Goal: Task Accomplishment & Management: Manage account settings

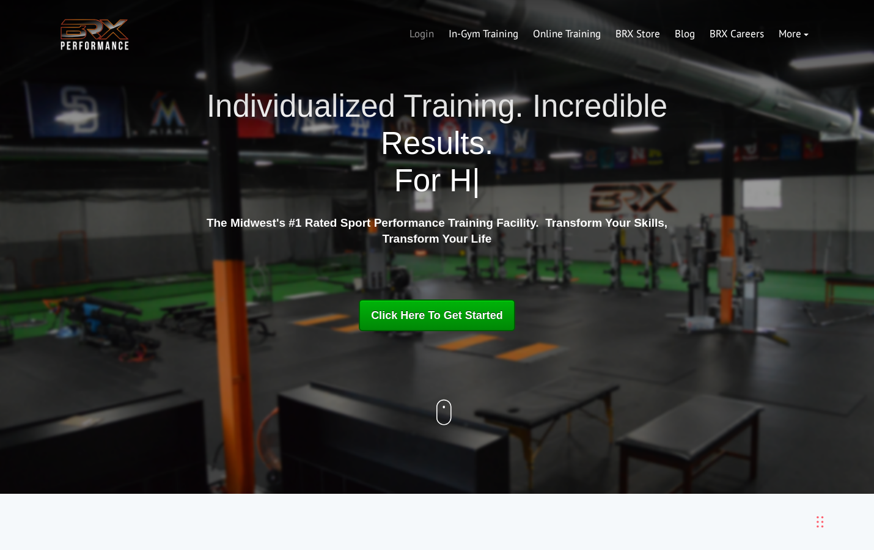
click at [420, 34] on link "Login" at bounding box center [421, 34] width 39 height 29
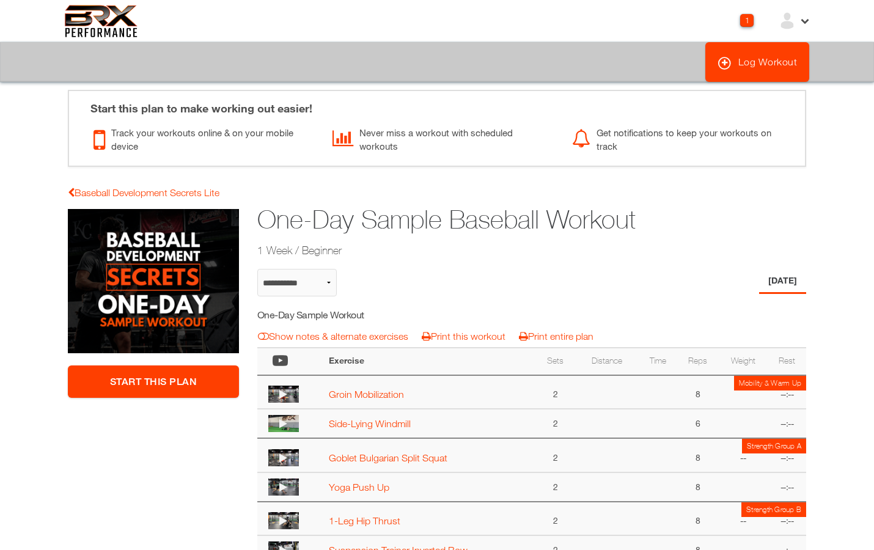
click at [808, 20] on icon at bounding box center [804, 20] width 10 height 10
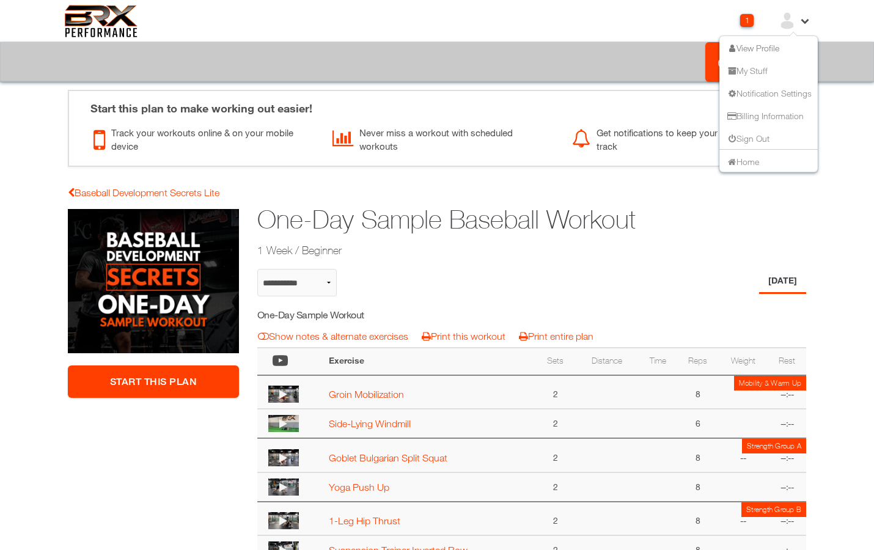
click at [752, 48] on link "View Profile" at bounding box center [752, 47] width 54 height 10
select select "**********"
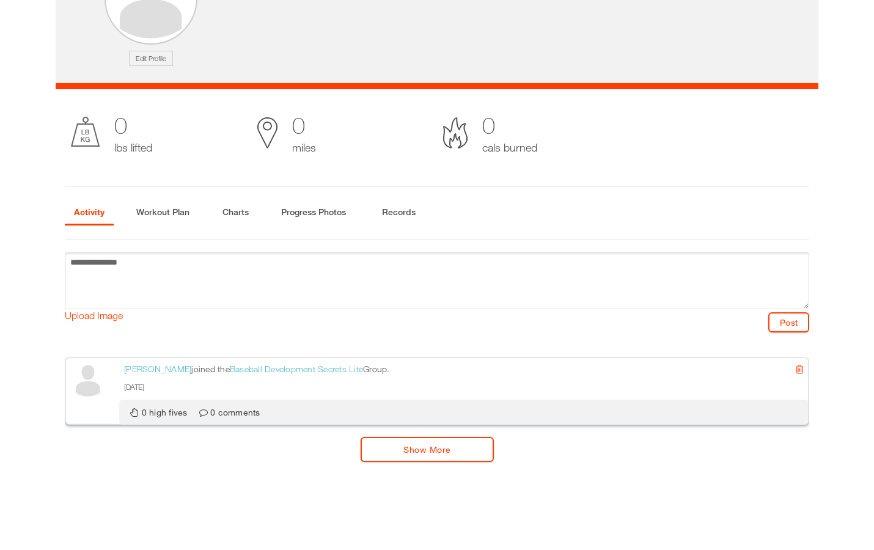
scroll to position [196, 0]
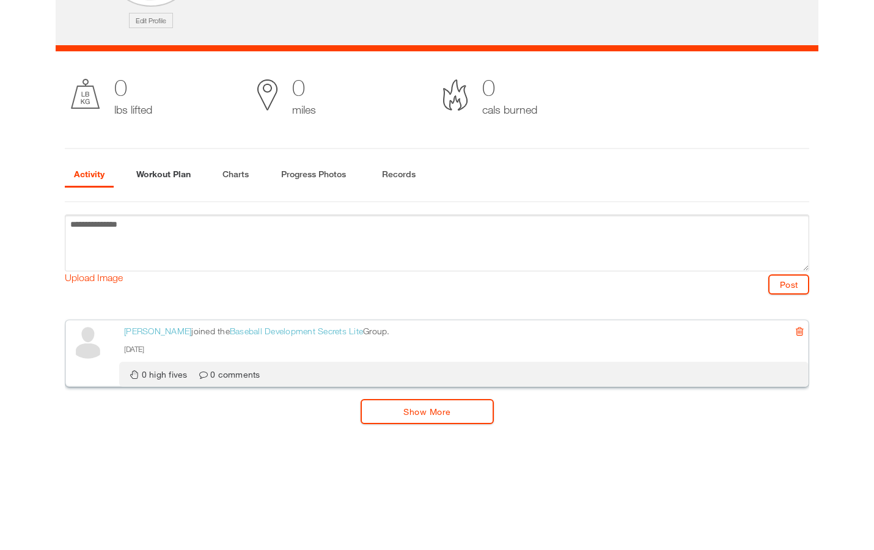
click at [136, 170] on li "Workout Plan" at bounding box center [163, 175] width 73 height 25
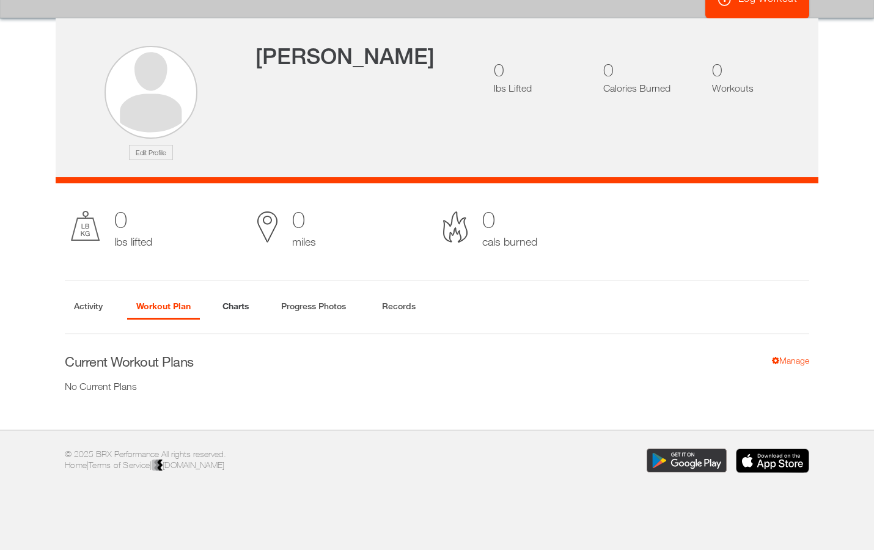
click at [240, 302] on li "Charts" at bounding box center [235, 307] width 45 height 25
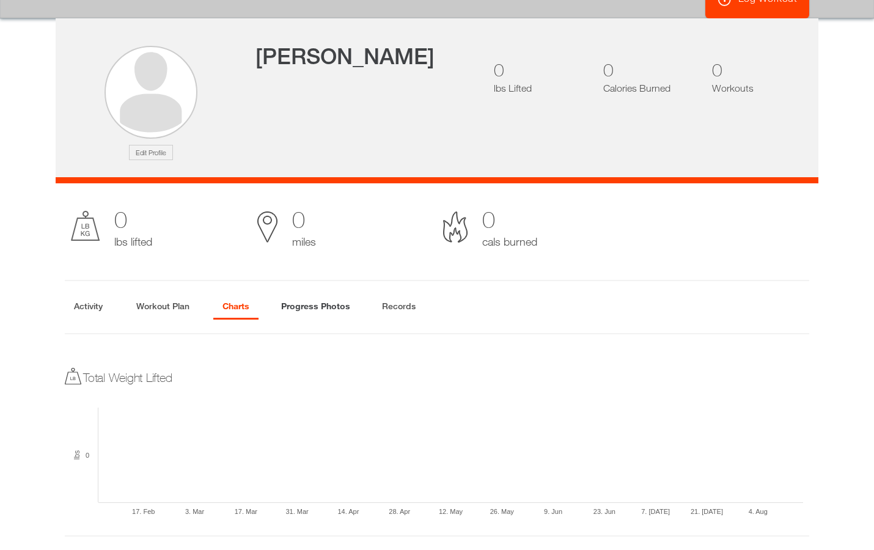
click at [331, 295] on li "Progress Photos" at bounding box center [315, 307] width 87 height 25
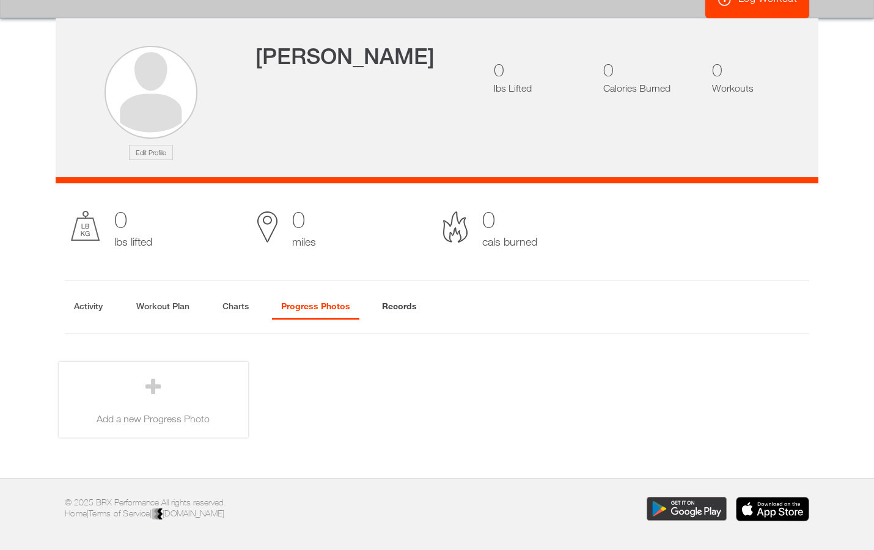
click at [414, 301] on li "Records" at bounding box center [399, 307] width 53 height 25
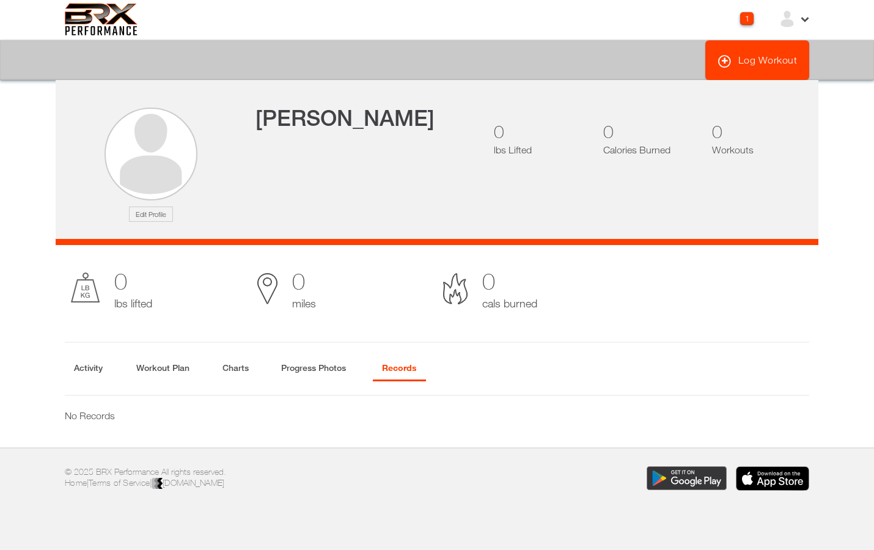
scroll to position [0, 0]
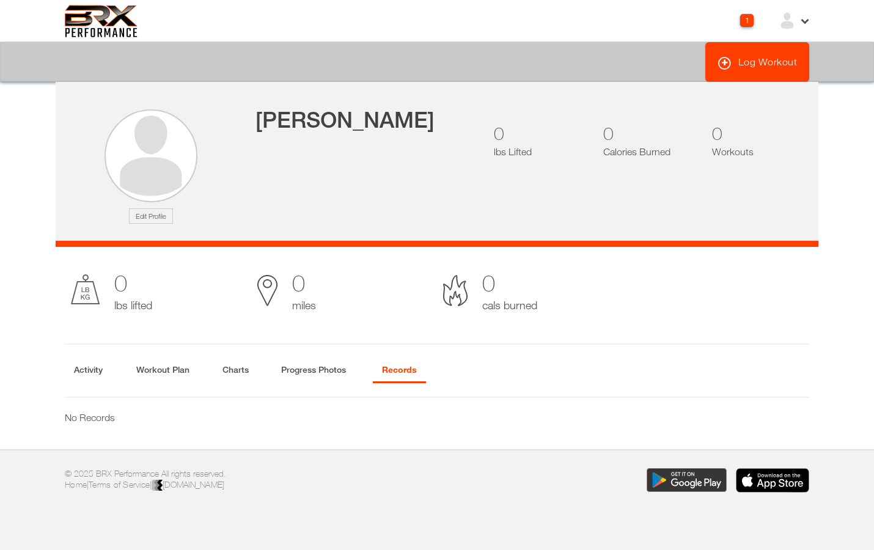
click at [787, 23] on img at bounding box center [787, 21] width 18 height 18
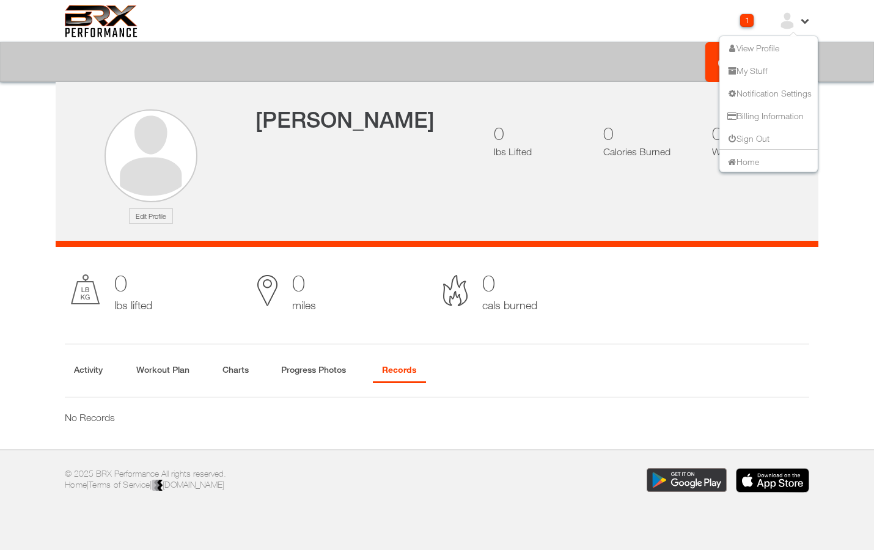
click at [741, 26] on div "1" at bounding box center [746, 20] width 13 height 13
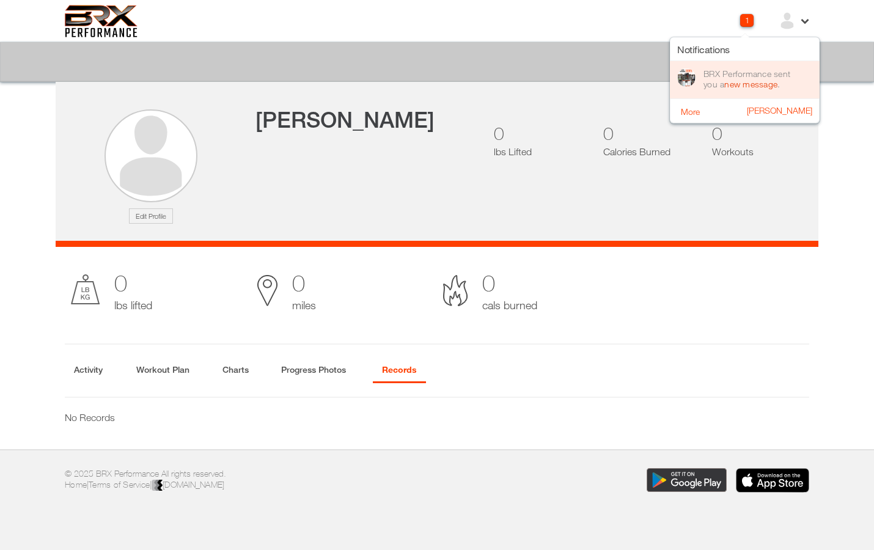
click at [758, 84] on link "new message" at bounding box center [750, 84] width 53 height 10
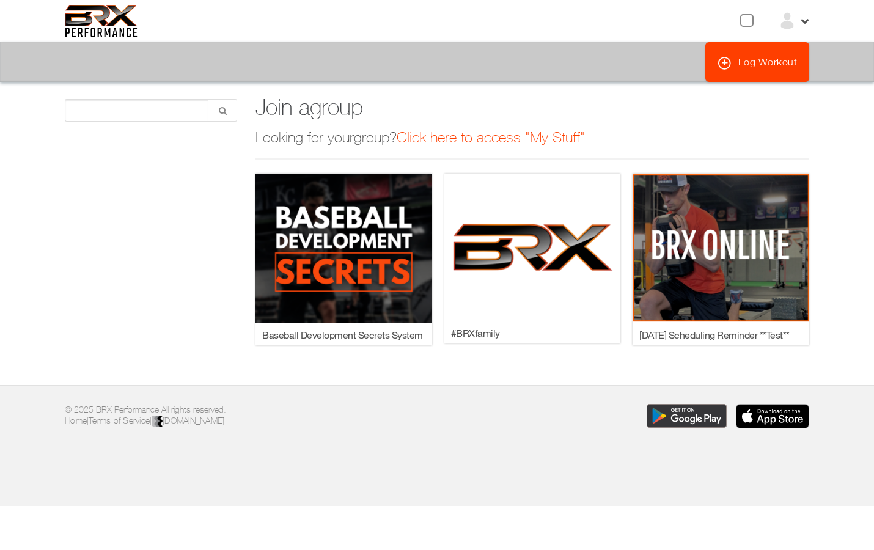
click at [808, 20] on icon at bounding box center [804, 20] width 10 height 10
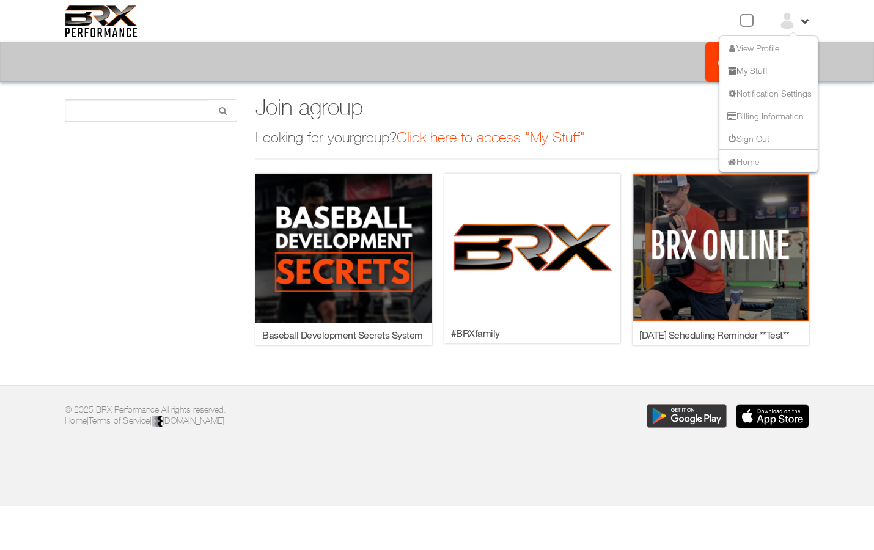
click at [764, 71] on link "My Stuff" at bounding box center [746, 70] width 42 height 10
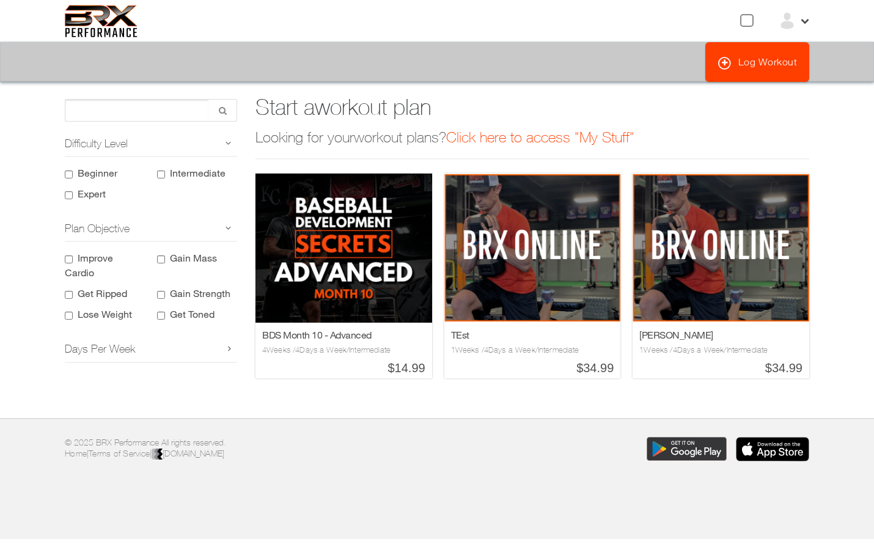
click at [102, 174] on label "Beginner" at bounding box center [98, 173] width 40 height 12
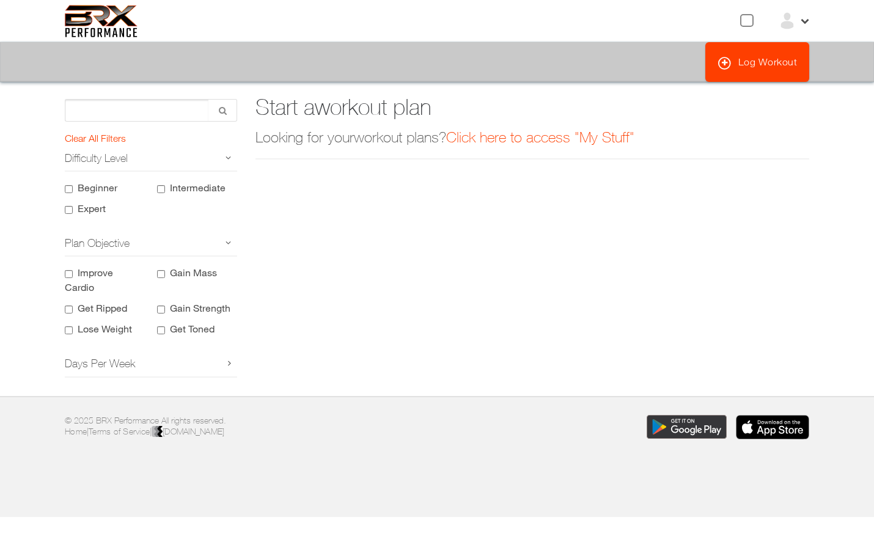
click at [96, 211] on label "Expert" at bounding box center [92, 208] width 28 height 12
click at [100, 191] on label "Beginner" at bounding box center [98, 187] width 40 height 12
click at [96, 211] on label "Expert" at bounding box center [92, 208] width 28 height 12
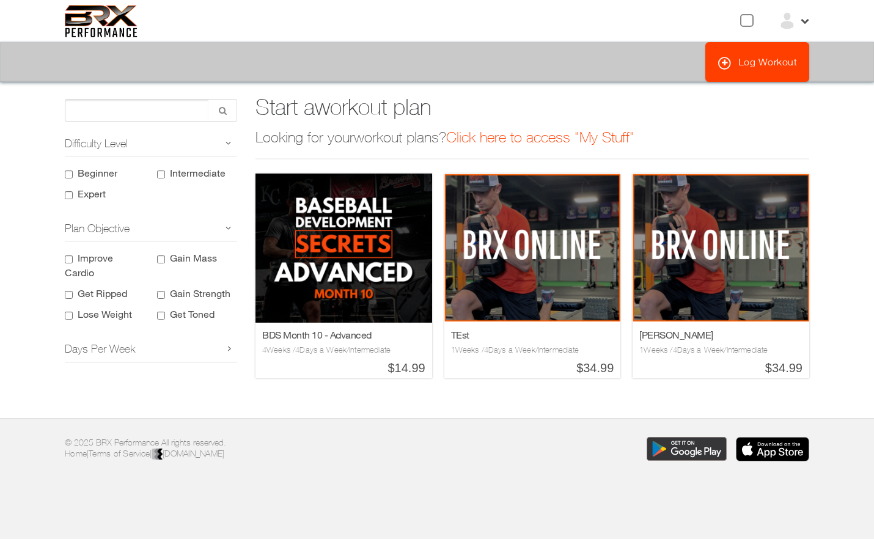
click at [802, 21] on icon at bounding box center [804, 20] width 10 height 10
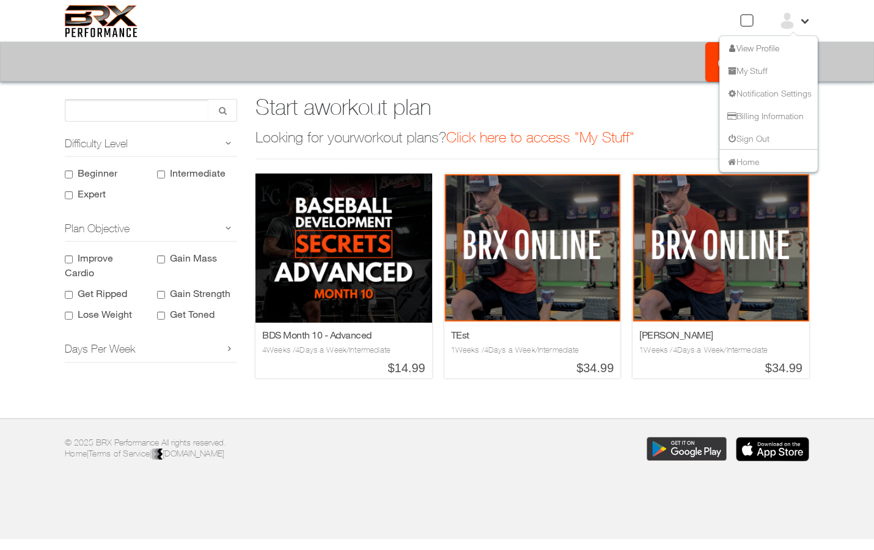
click at [751, 49] on link "View Profile" at bounding box center [752, 47] width 54 height 10
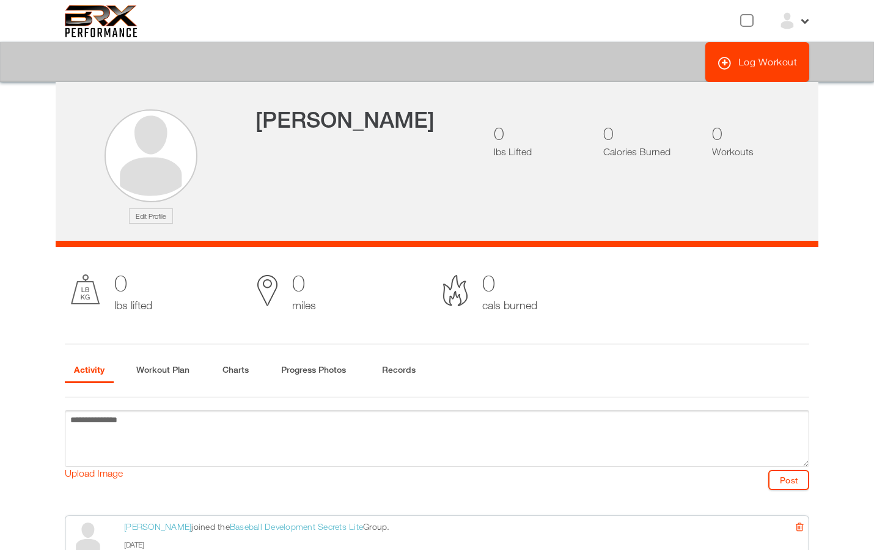
click at [812, 20] on div "View Profile My Stuff Notification Settings Billing Information Sign Out Home" at bounding box center [532, 21] width 572 height 18
click at [805, 20] on icon at bounding box center [804, 20] width 10 height 10
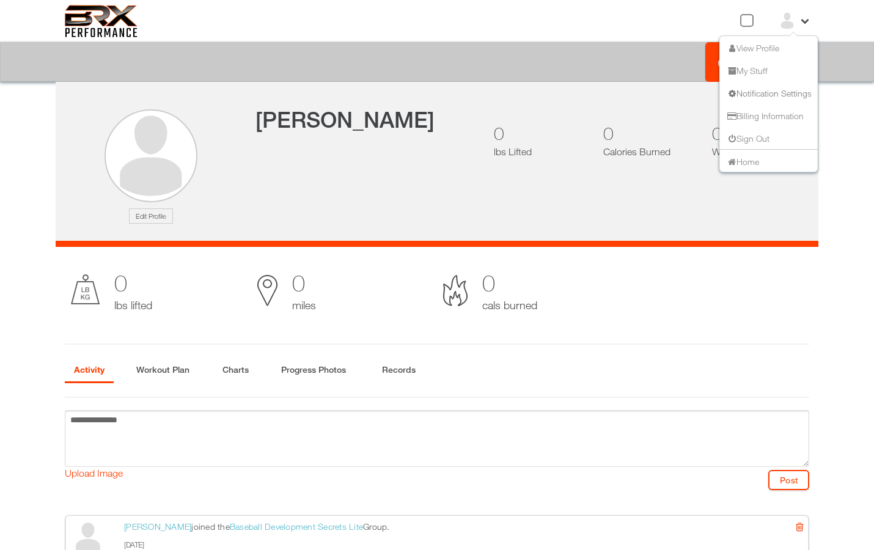
click at [763, 92] on link "Notification Settings" at bounding box center [768, 92] width 86 height 10
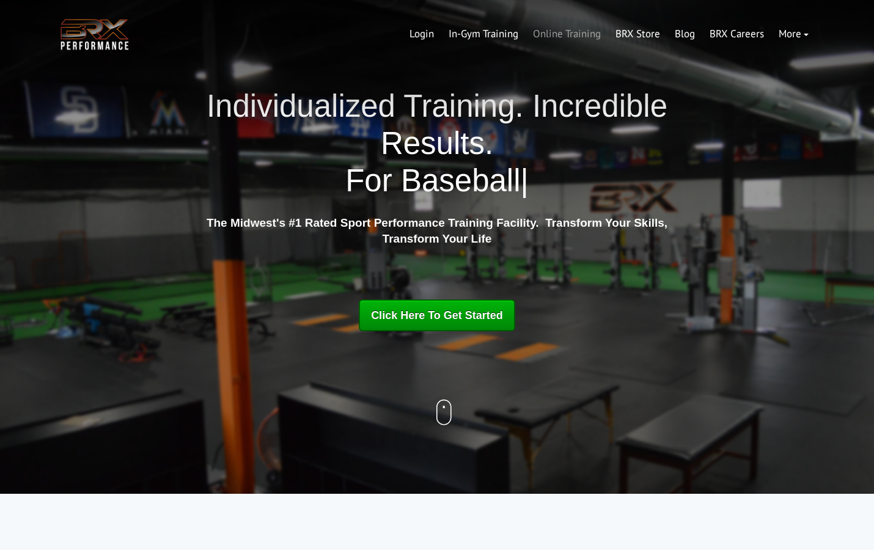
click at [562, 40] on link "Online Training" at bounding box center [567, 34] width 82 height 29
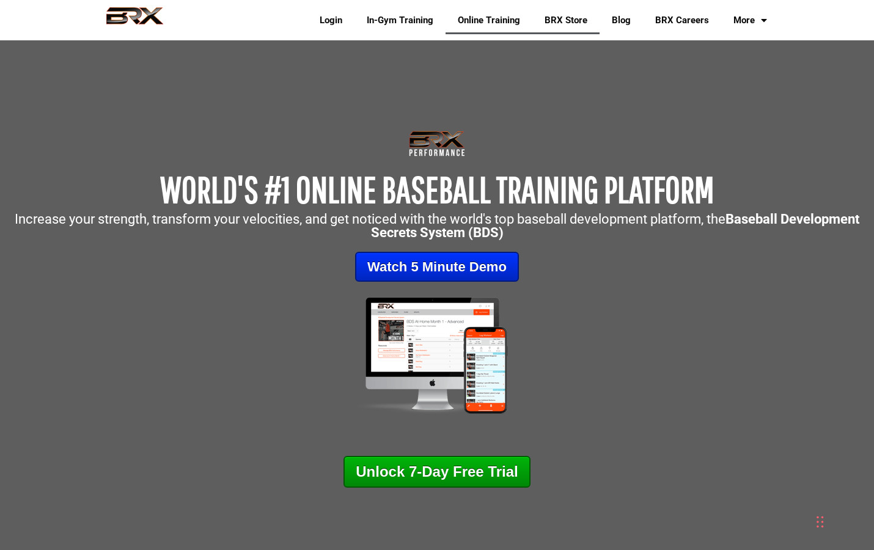
click at [549, 24] on link "BRX Store" at bounding box center [565, 20] width 67 height 28
